Goal: Task Accomplishment & Management: Complete application form

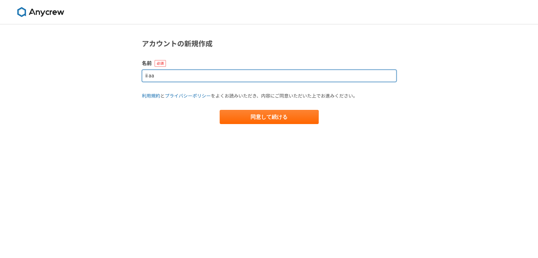
drag, startPoint x: 202, startPoint y: 76, endPoint x: 83, endPoint y: 82, distance: 119.0
click at [85, 82] on div "アカウントの新規作成 名前 ii aa 利用規約 と プライバシーポリシー をよくお読みいただき、内容にご同意いただいた上でお進みください。 同意して続ける" at bounding box center [269, 141] width 538 height 234
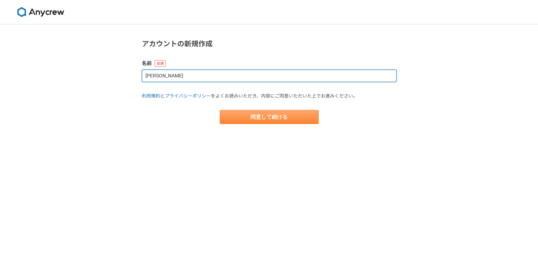
type input "[PERSON_NAME]"
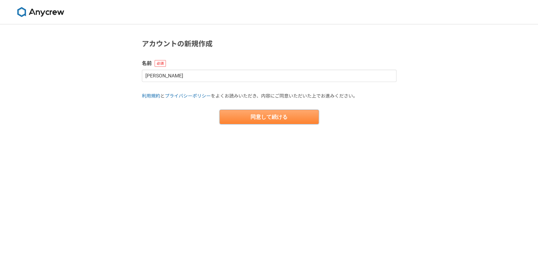
click at [257, 114] on button "同意して続ける" at bounding box center [269, 117] width 99 height 14
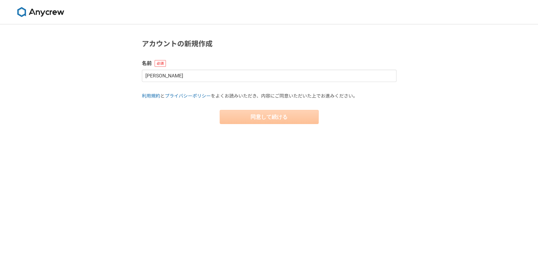
select select "13"
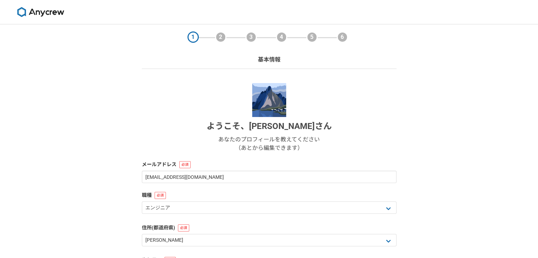
scroll to position [35, 0]
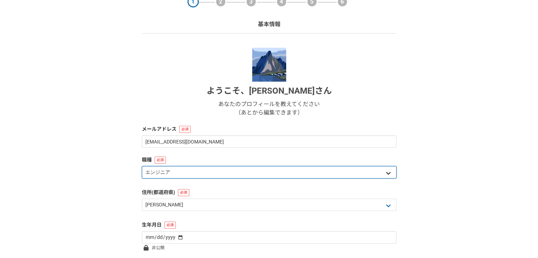
click at [325, 172] on select "エンジニア デザイナー ライター 営業 マーケティング 企画・事業開発 バックオフィス その他" at bounding box center [269, 172] width 255 height 12
select select "4"
click at [142, 166] on select "エンジニア デザイナー ライター 営業 マーケティング 企画・事業開発 バックオフィス その他" at bounding box center [269, 172] width 255 height 12
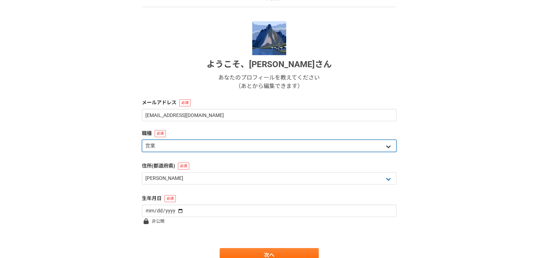
scroll to position [94, 0]
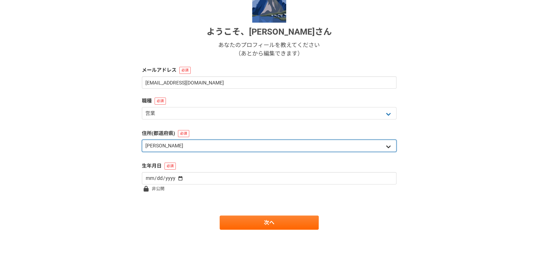
click at [293, 146] on select "北海道 [GEOGRAPHIC_DATA] [GEOGRAPHIC_DATA] [PERSON_NAME][GEOGRAPHIC_DATA] [PERSON_…" at bounding box center [269, 146] width 255 height 12
select select "8"
click at [142, 140] on select "北海道 [GEOGRAPHIC_DATA] [GEOGRAPHIC_DATA] [PERSON_NAME][GEOGRAPHIC_DATA] [PERSON_…" at bounding box center [269, 146] width 255 height 12
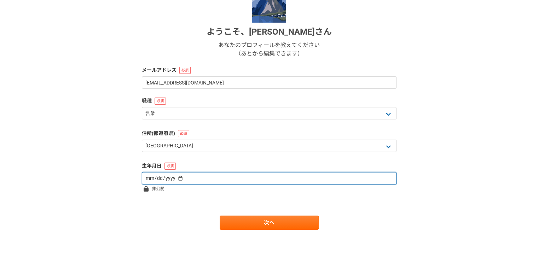
click at [227, 175] on input "date" at bounding box center [269, 178] width 255 height 12
click at [358, 181] on input "date" at bounding box center [269, 178] width 255 height 12
type input "[DATE]"
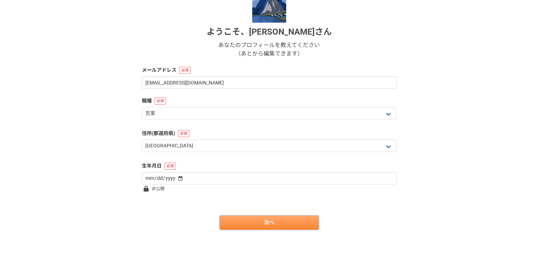
click at [264, 226] on link "次へ" at bounding box center [269, 223] width 99 height 14
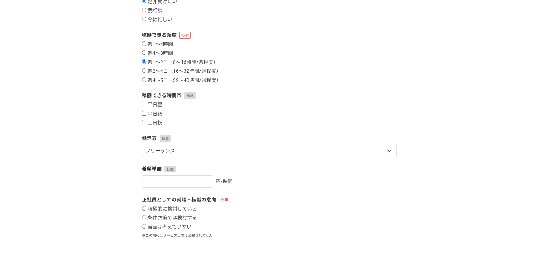
scroll to position [0, 0]
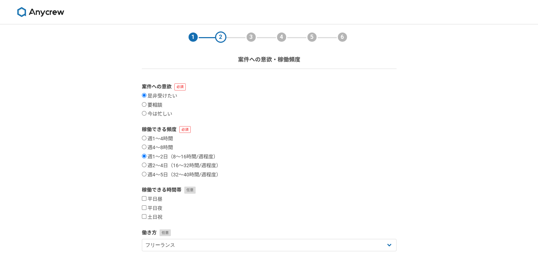
click at [144, 103] on input "要相談" at bounding box center [144, 104] width 5 height 5
radio input "true"
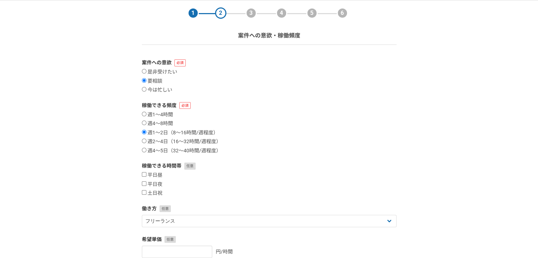
scroll to position [35, 0]
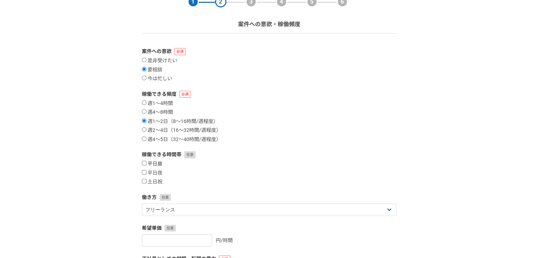
click at [144, 166] on input "平日昼" at bounding box center [144, 163] width 5 height 5
click at [143, 166] on label "平日昼" at bounding box center [152, 164] width 21 height 6
click at [143, 166] on input "平日昼" at bounding box center [144, 163] width 5 height 5
checkbox input "false"
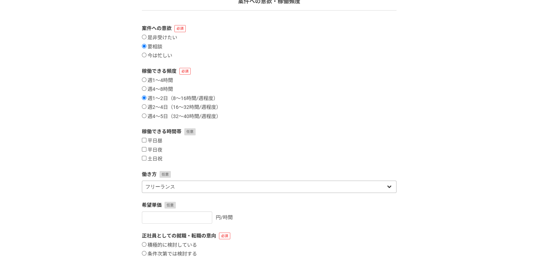
scroll to position [71, 0]
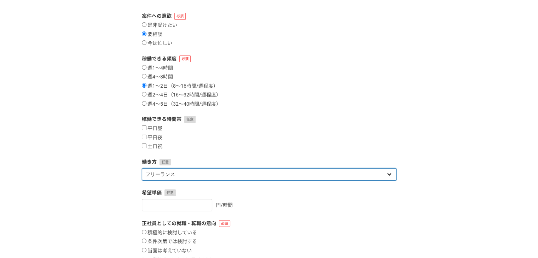
click at [207, 174] on select "フリーランス 副業 その他" at bounding box center [269, 174] width 255 height 12
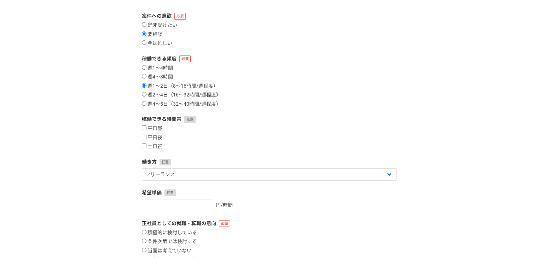
click at [324, 139] on div "平日昼 平日夜 土日祝" at bounding box center [269, 138] width 255 height 24
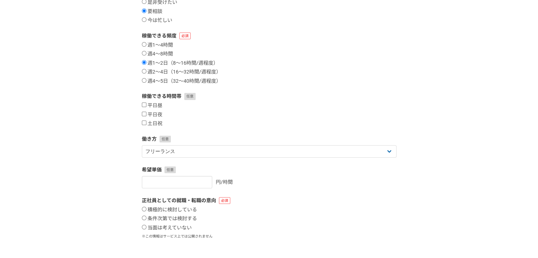
scroll to position [106, 0]
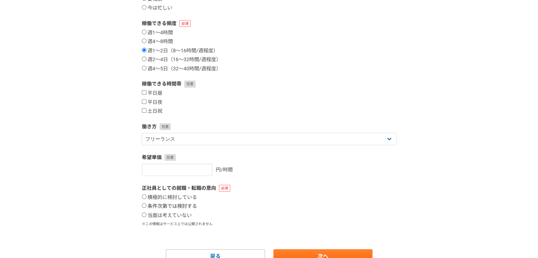
click at [143, 209] on label "条件次第では検討する" at bounding box center [169, 206] width 55 height 6
click at [143, 208] on input "条件次第では検討する" at bounding box center [144, 205] width 5 height 5
radio input "true"
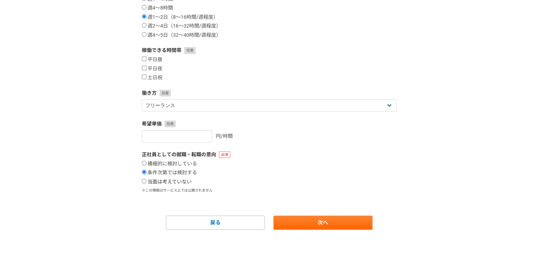
click at [145, 183] on input "当面は考えていない" at bounding box center [144, 181] width 5 height 5
radio input "true"
click at [362, 224] on link "次へ" at bounding box center [322, 223] width 99 height 14
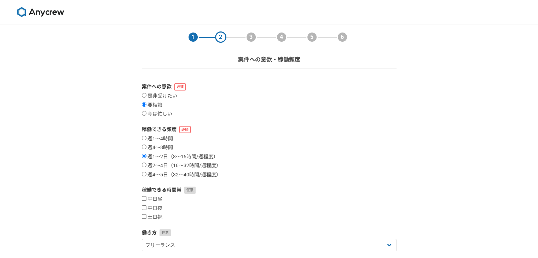
select select
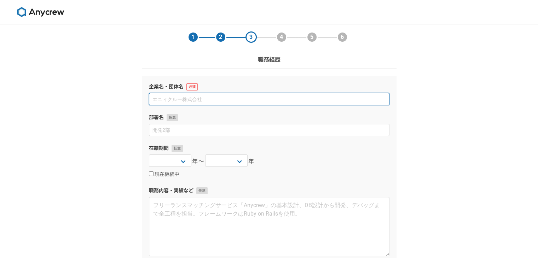
click at [285, 105] on input at bounding box center [269, 99] width 241 height 12
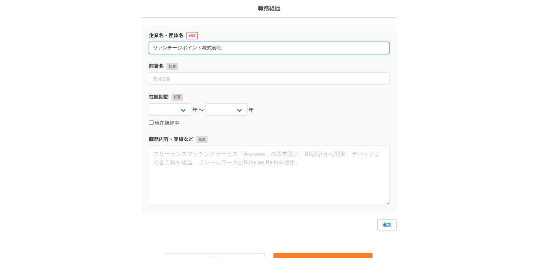
scroll to position [88, 0]
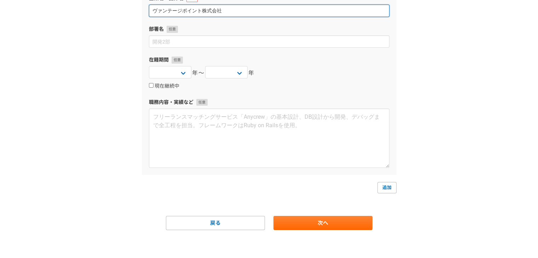
type input "ヴァンテージポイント株式会社"
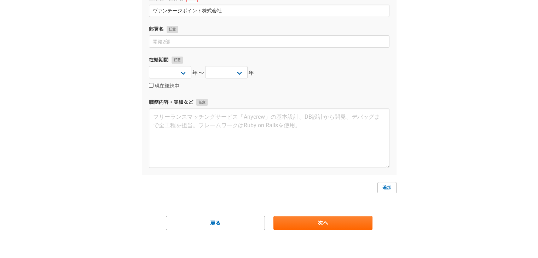
click at [294, 214] on form "企業名・団体名 ヴァンテージポイント株式会社 部署名 在籍期間 [DATE] [DATE] [DATE] [DATE] [DATE] [DATE] [DATE…" at bounding box center [269, 109] width 255 height 243
click at [295, 219] on link "次へ" at bounding box center [322, 223] width 99 height 14
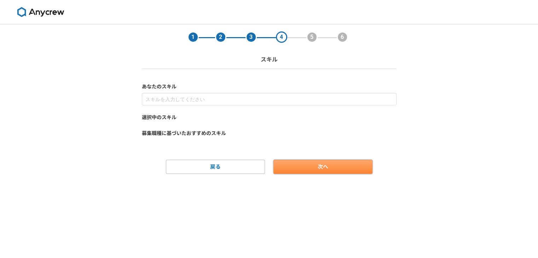
scroll to position [0, 0]
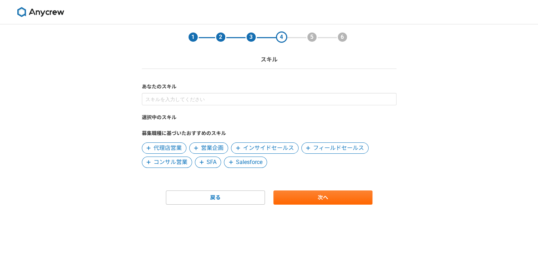
click at [178, 162] on span "コンサル営業" at bounding box center [171, 162] width 34 height 8
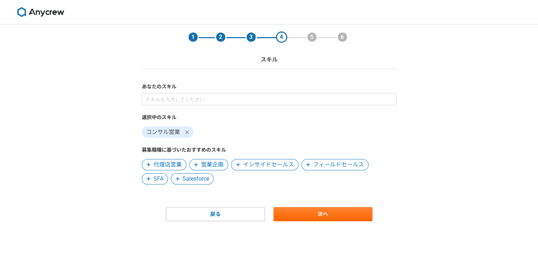
click at [275, 162] on span "インサイドセールス" at bounding box center [268, 165] width 51 height 8
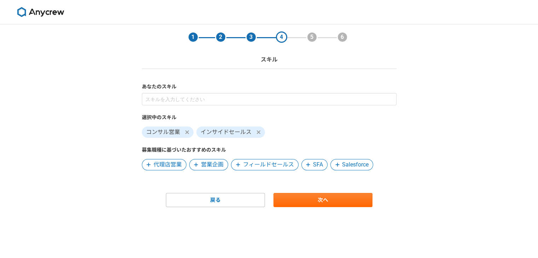
click at [268, 166] on span "フィールドセールス" at bounding box center [268, 165] width 51 height 8
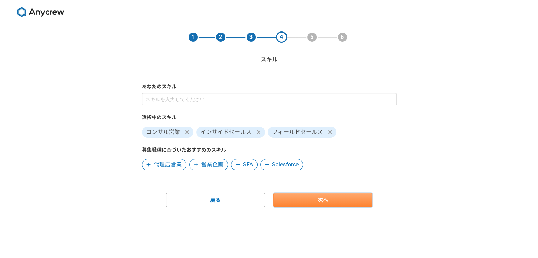
click at [312, 202] on link "次へ" at bounding box center [322, 200] width 99 height 14
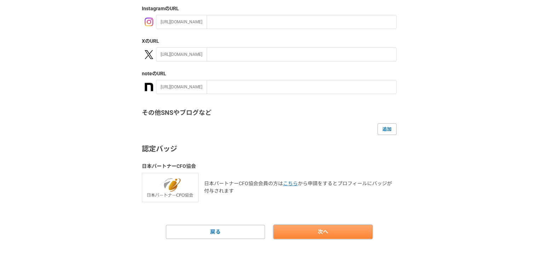
scroll to position [131, 0]
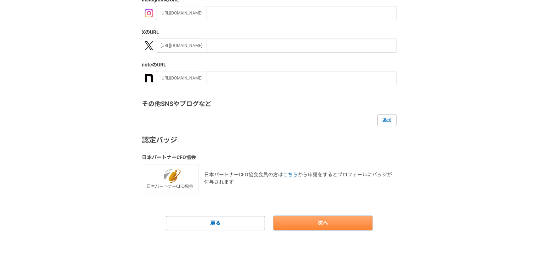
click at [316, 221] on link "次へ" at bounding box center [322, 223] width 99 height 14
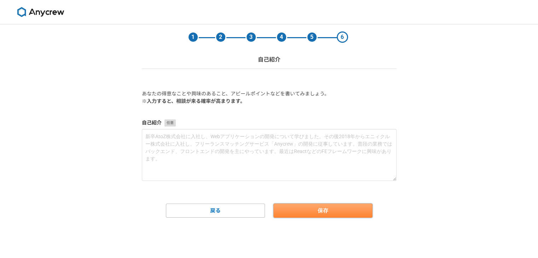
click at [313, 212] on button "保存" at bounding box center [322, 211] width 99 height 14
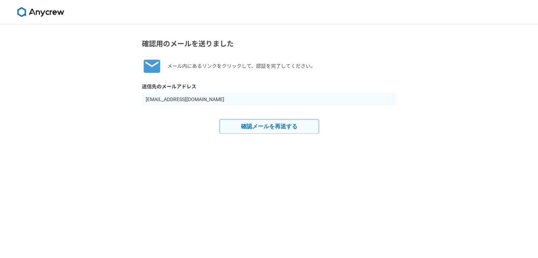
click at [248, 126] on button "確認メールを再送する" at bounding box center [269, 127] width 99 height 14
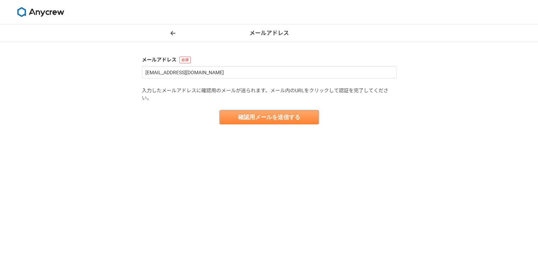
click at [266, 121] on button "確認用メールを送信する" at bounding box center [269, 117] width 99 height 14
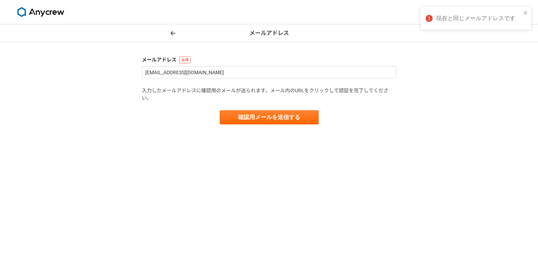
click at [437, 127] on div "メールアドレス メールアドレス [EMAIL_ADDRESS][DOMAIN_NAME] 入力したメールアドレスに確認用のメールが送られます。メール内のURL…" at bounding box center [269, 141] width 538 height 234
click at [56, 9] on img at bounding box center [40, 12] width 53 height 10
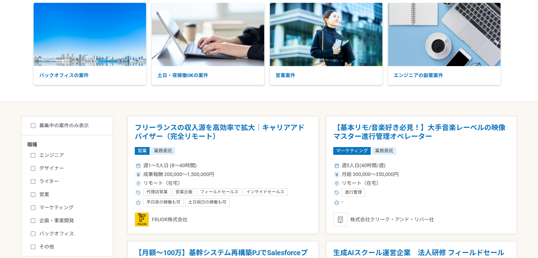
scroll to position [71, 0]
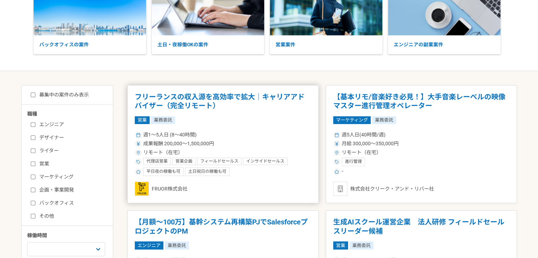
click at [252, 95] on h1 "フリーランスの収入源を高効率で拡大｜キャリアアドバイザー（完全リモート）" at bounding box center [223, 102] width 177 height 18
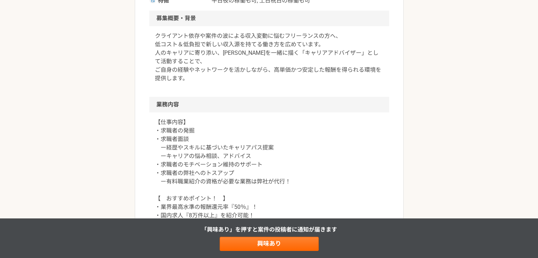
scroll to position [212, 0]
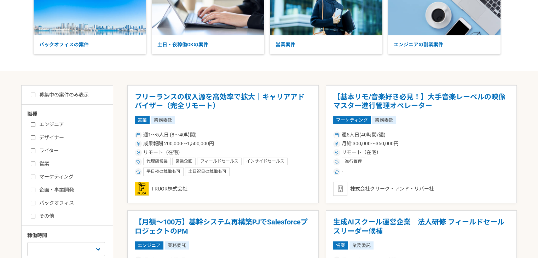
scroll to position [106, 0]
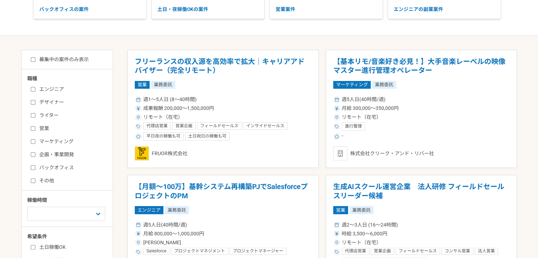
click at [33, 168] on input "バックオフィス" at bounding box center [33, 168] width 5 height 5
checkbox input "true"
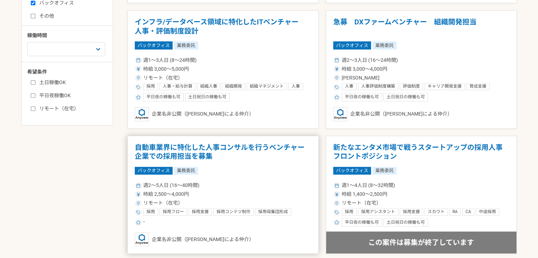
scroll to position [283, 0]
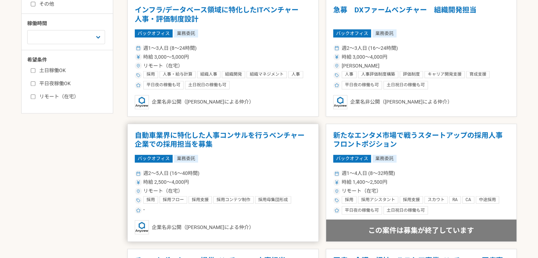
click at [198, 138] on h1 "自動車業界に特化した人事コンサルを行うベンチャー企業での採用担当を募集" at bounding box center [223, 140] width 177 height 18
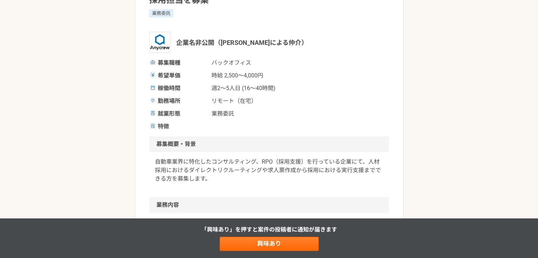
scroll to position [35, 0]
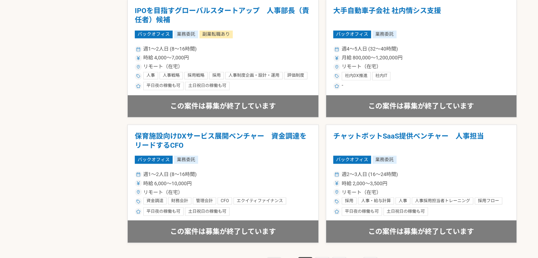
scroll to position [1261, 0]
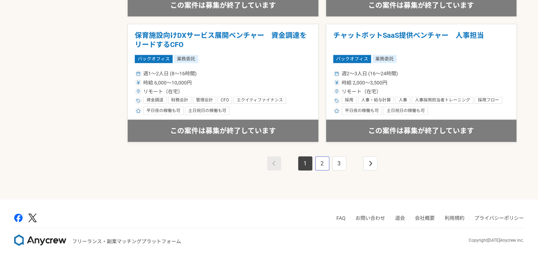
click at [315, 159] on link "2" at bounding box center [322, 163] width 14 height 14
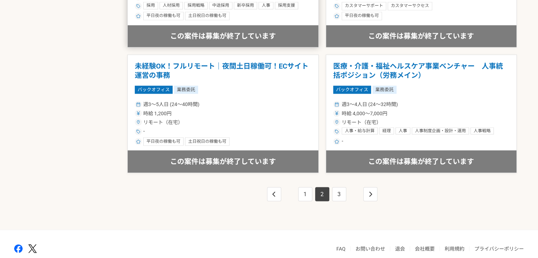
scroll to position [1261, 0]
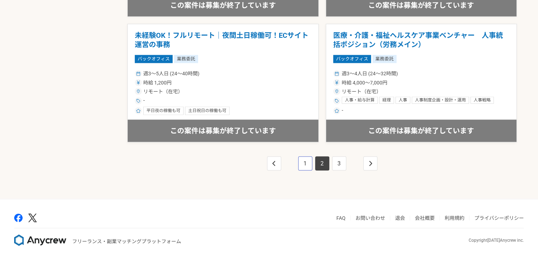
click at [305, 163] on link "1" at bounding box center [305, 163] width 14 height 14
